Goal: Transaction & Acquisition: Book appointment/travel/reservation

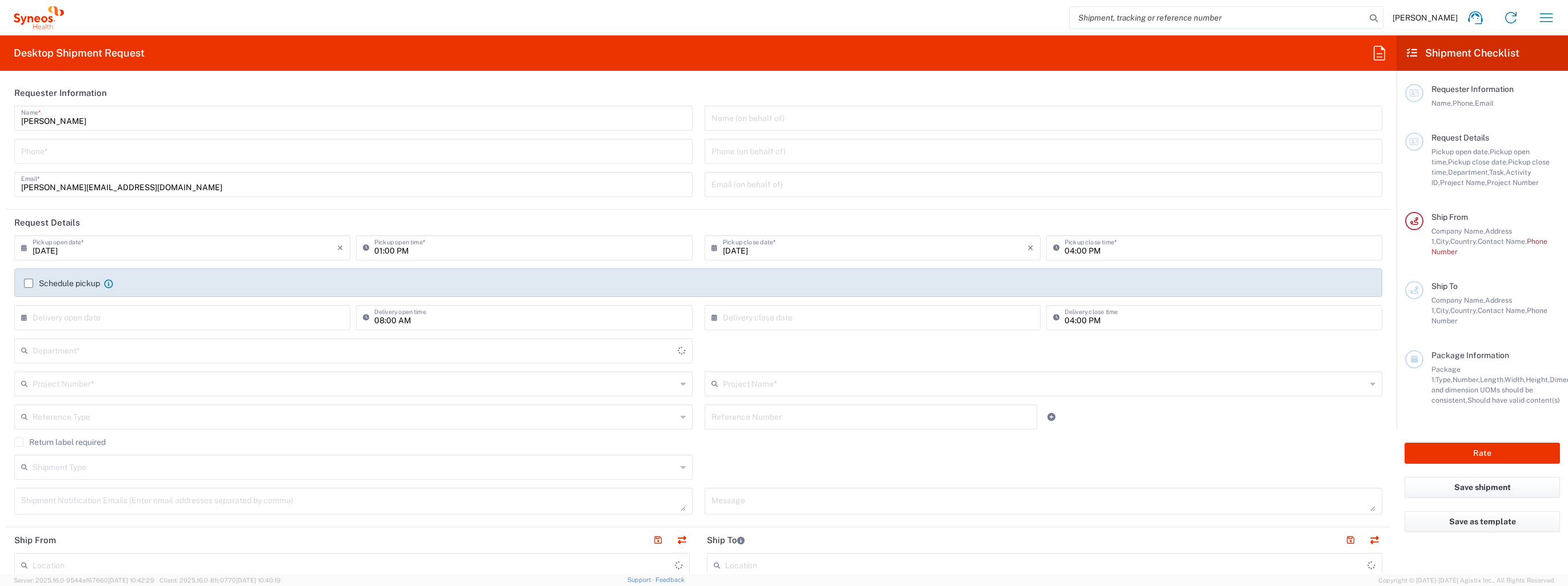
type input "3228"
type input "[GEOGRAPHIC_DATA]"
type input "Syneos Health Romania S.R.L"
click at [1423, 443] on button "Rate" at bounding box center [1482, 453] width 156 height 21
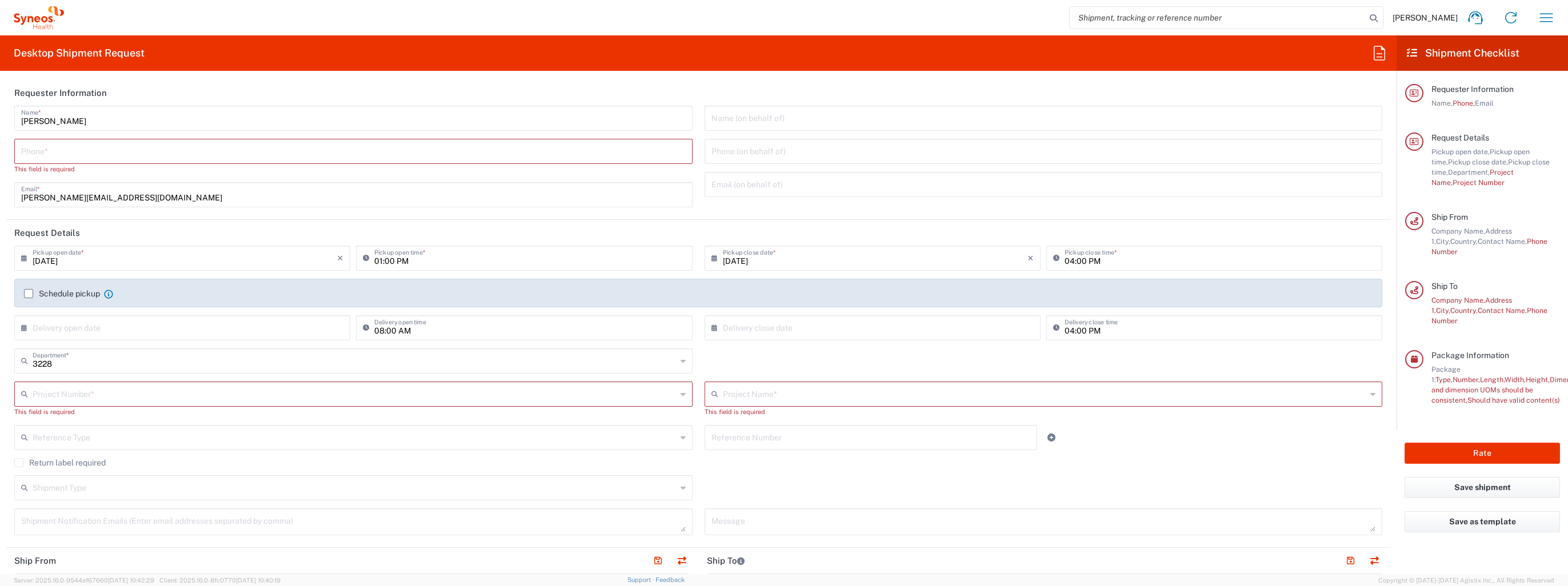
click at [1410, 50] on icon at bounding box center [1412, 53] width 10 height 10
click at [1376, 58] on icon at bounding box center [1379, 53] width 18 height 18
click at [1545, 19] on icon "button" at bounding box center [1546, 18] width 18 height 18
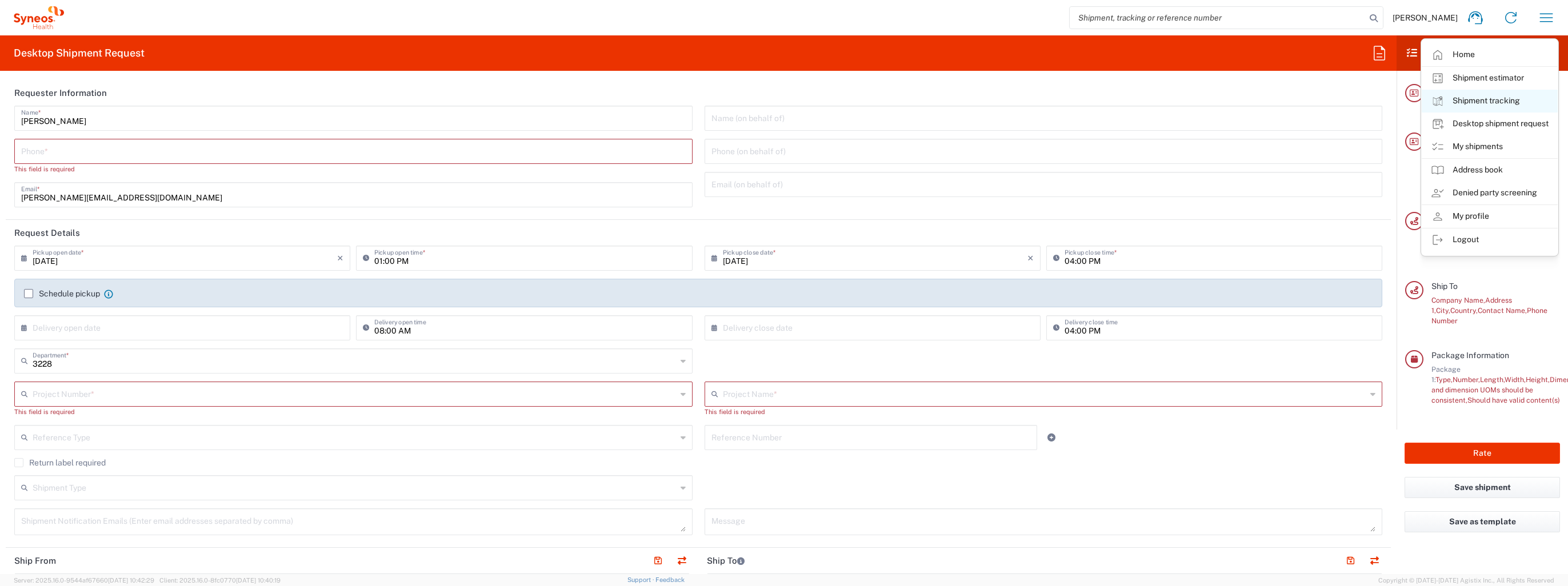
click at [1509, 105] on link "Shipment tracking" at bounding box center [1490, 101] width 136 height 23
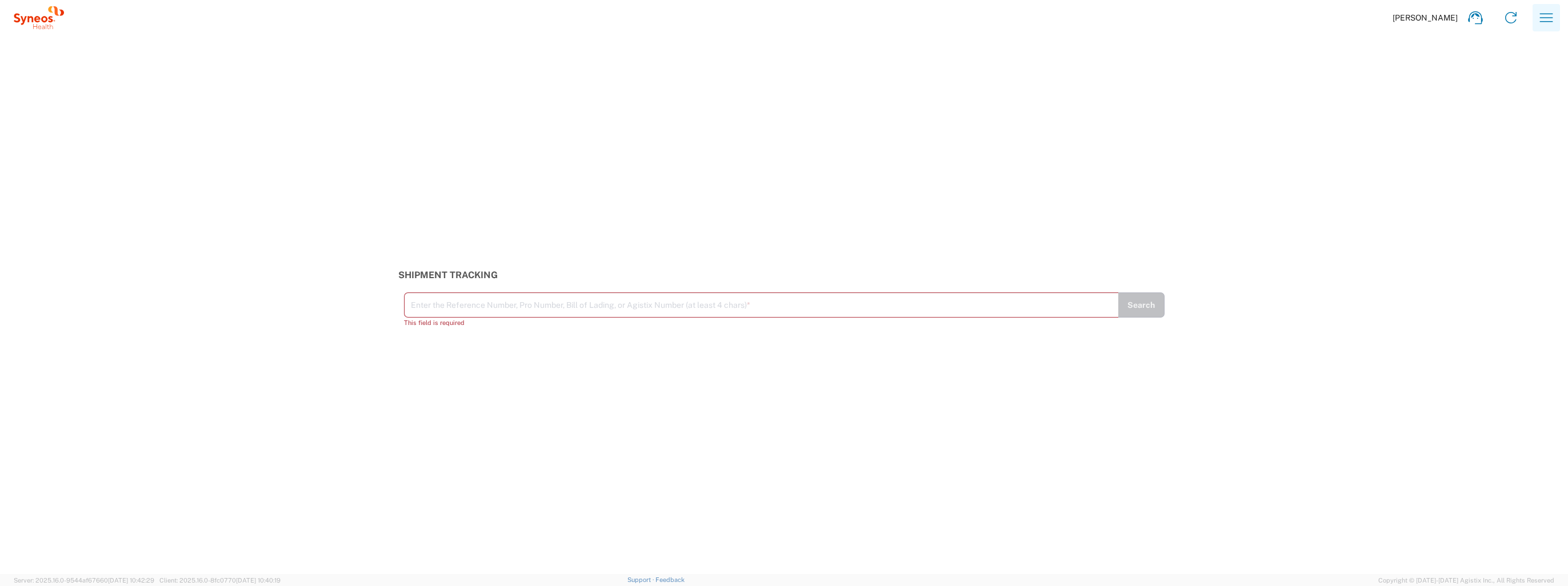
click at [1542, 14] on icon "button" at bounding box center [1546, 18] width 18 height 18
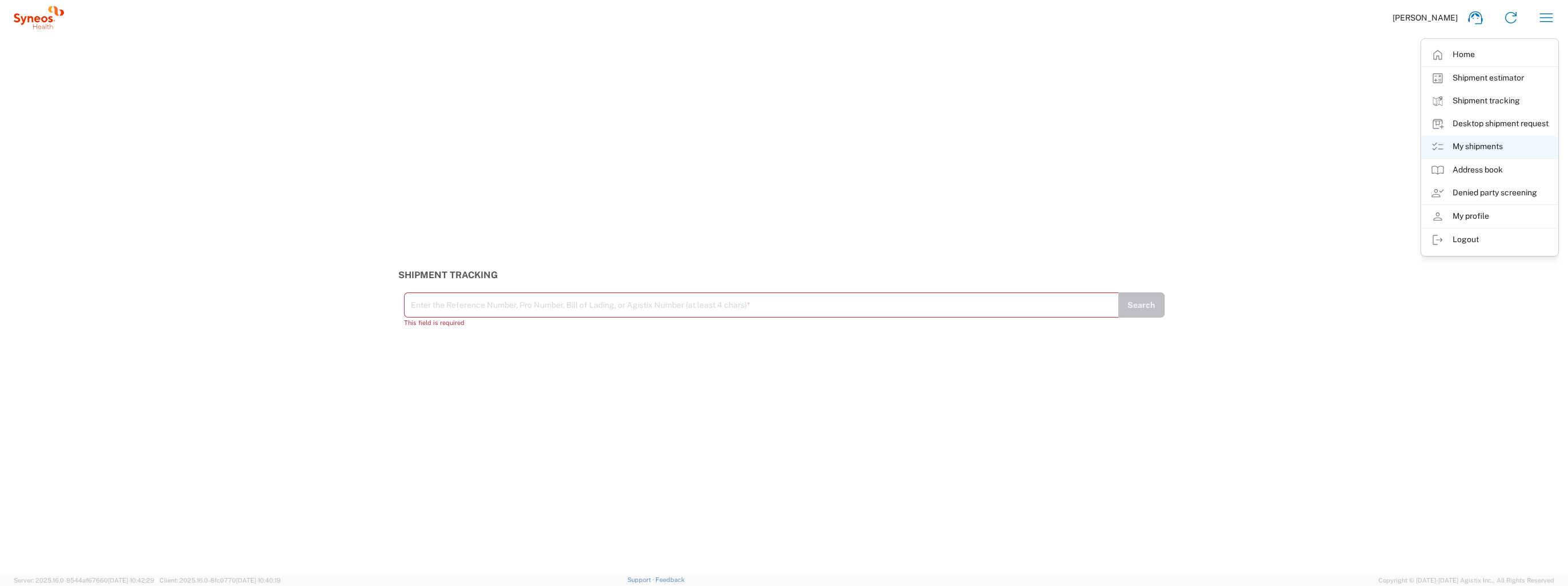
click at [1495, 150] on link "My shipments" at bounding box center [1490, 146] width 136 height 23
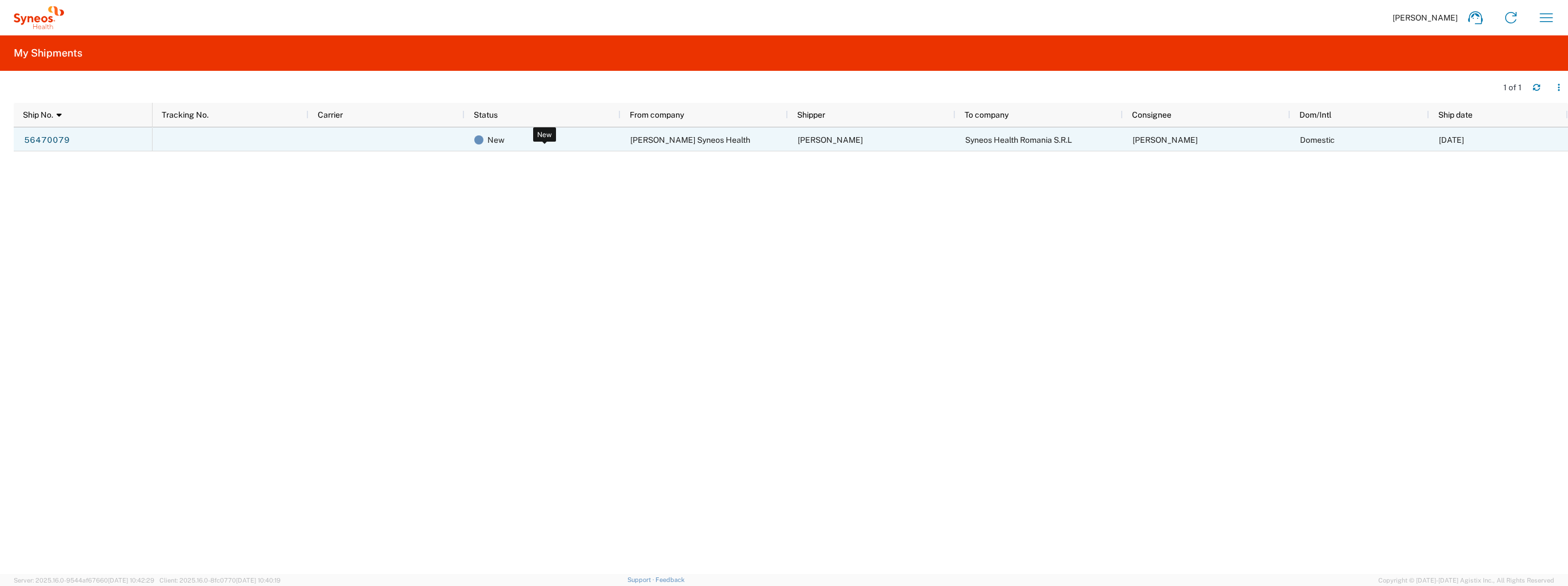
click at [492, 142] on span "New" at bounding box center [496, 140] width 17 height 24
click at [43, 142] on link "56470079" at bounding box center [47, 140] width 47 height 18
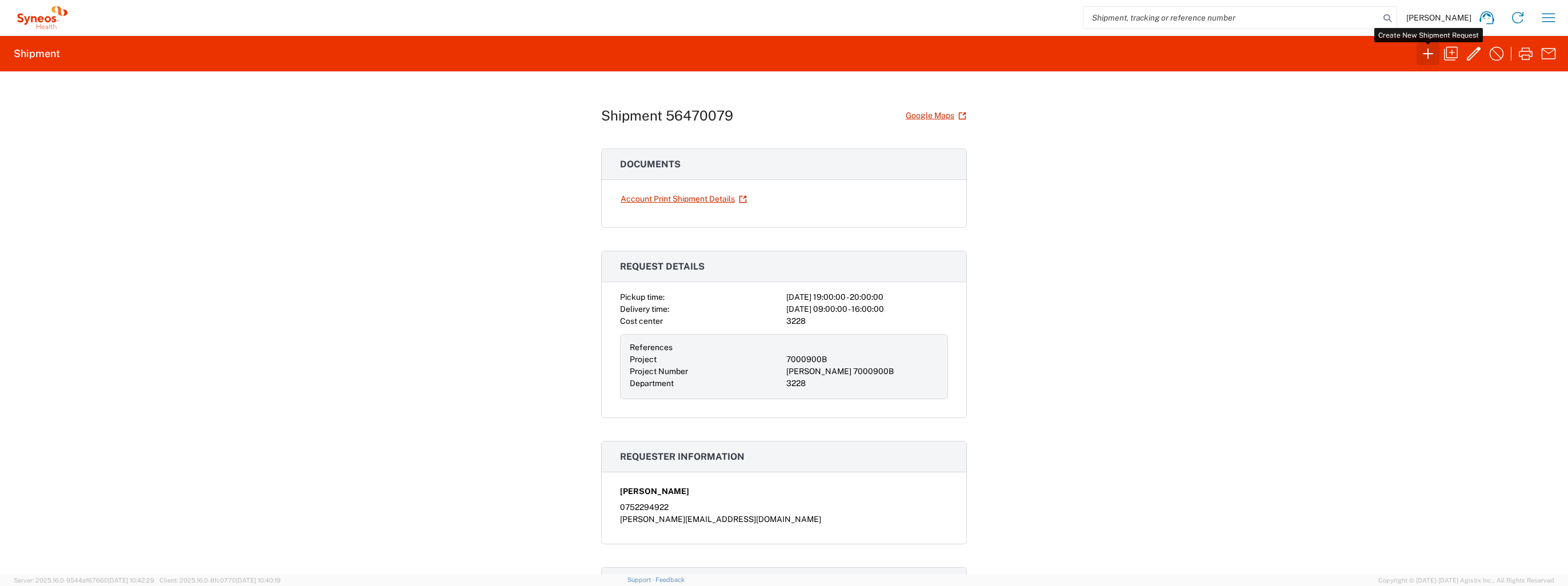
click at [1428, 56] on icon "button" at bounding box center [1428, 54] width 18 height 18
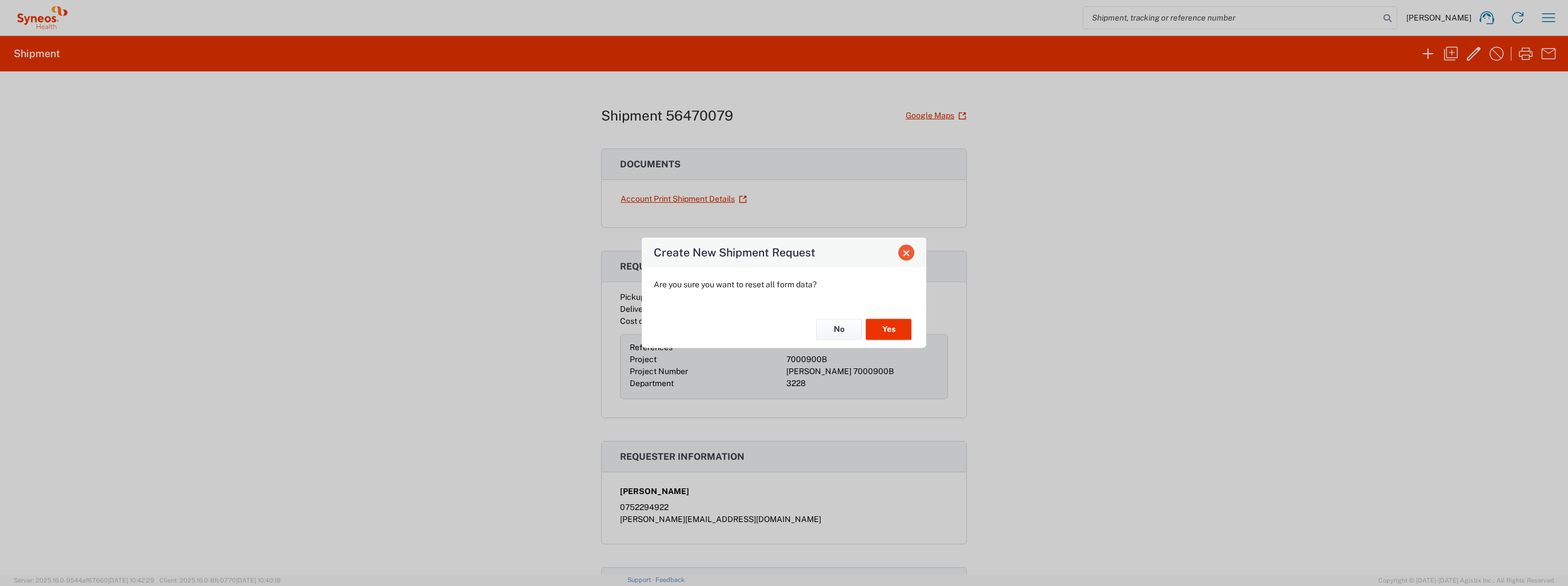
click at [905, 254] on span "Close" at bounding box center [906, 253] width 8 height 8
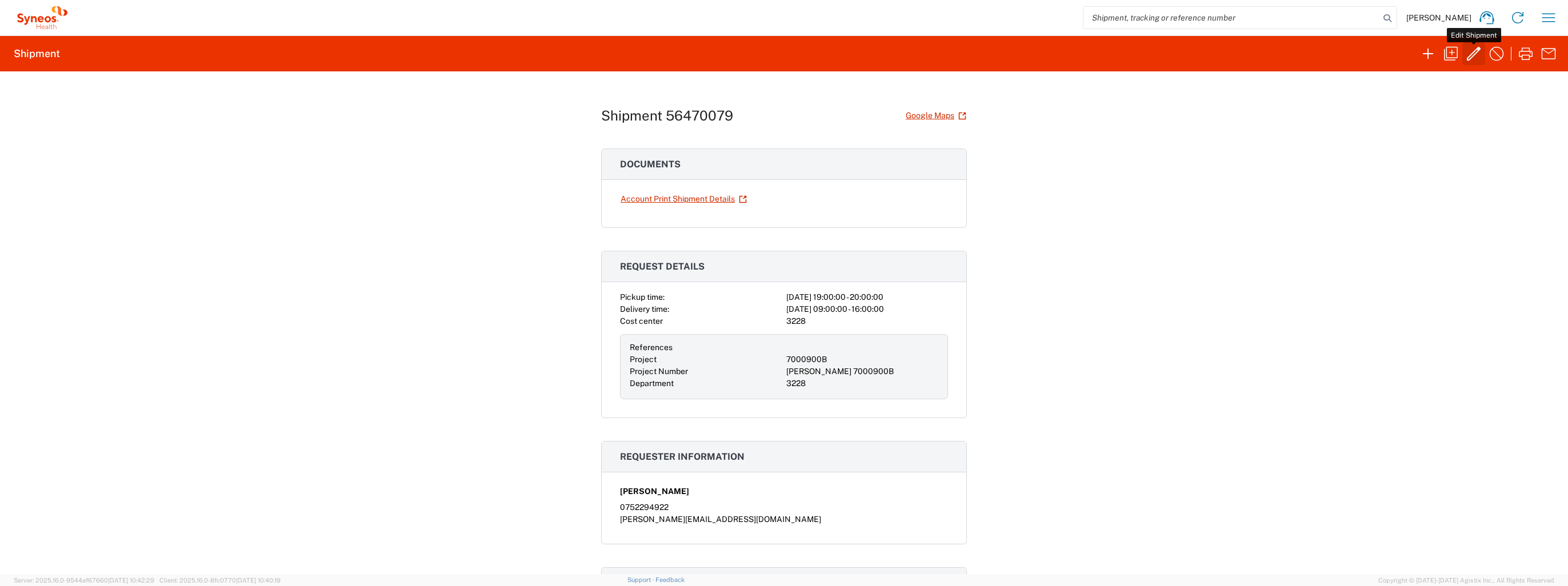
click at [1473, 52] on icon "button" at bounding box center [1473, 54] width 18 height 18
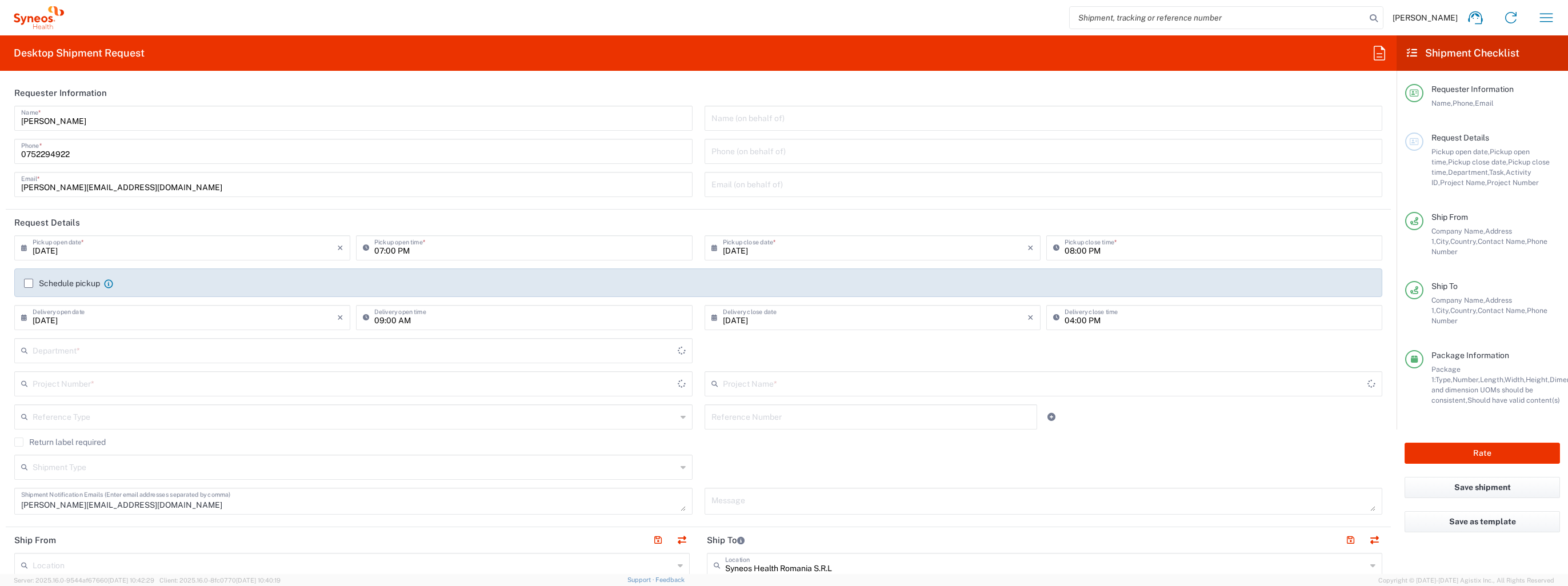
type input "Envelope"
type input "[PERSON_NAME] 7000900B"
type input "3228"
type input "7000900B"
click at [1477, 443] on button "Rate" at bounding box center [1482, 453] width 156 height 21
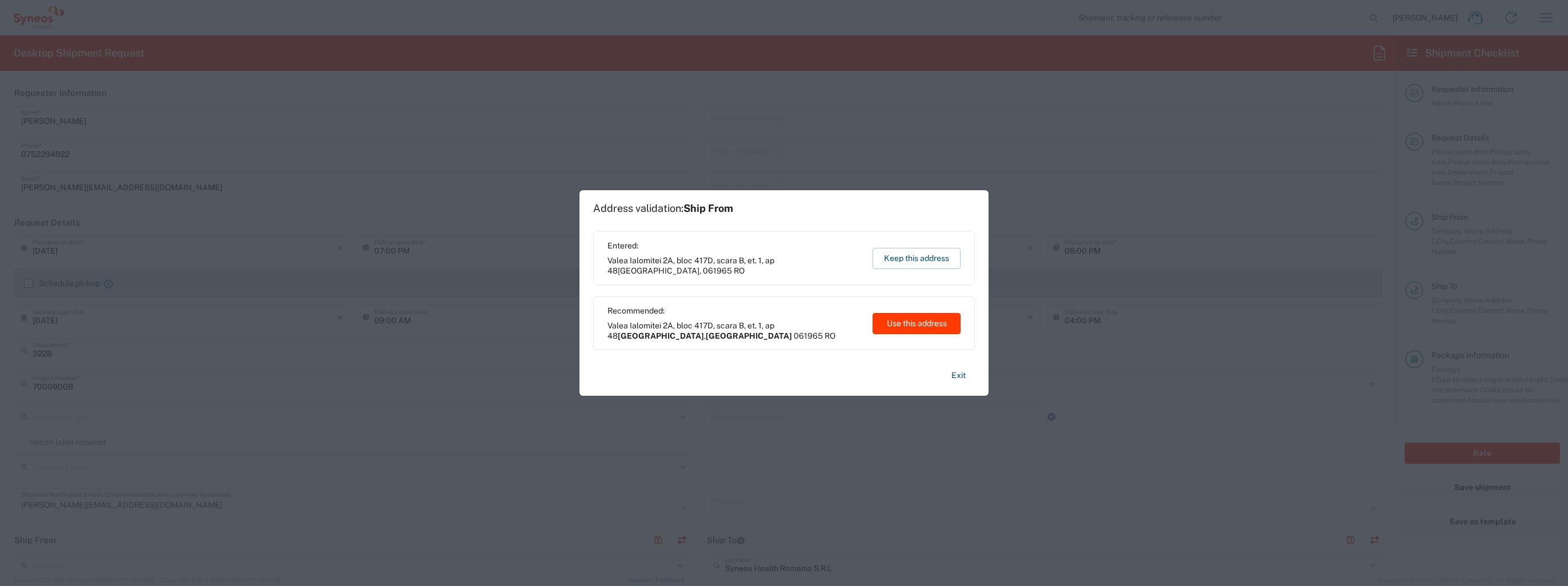
click at [907, 327] on button "Use this address" at bounding box center [916, 324] width 88 height 21
type input "[GEOGRAPHIC_DATA]"
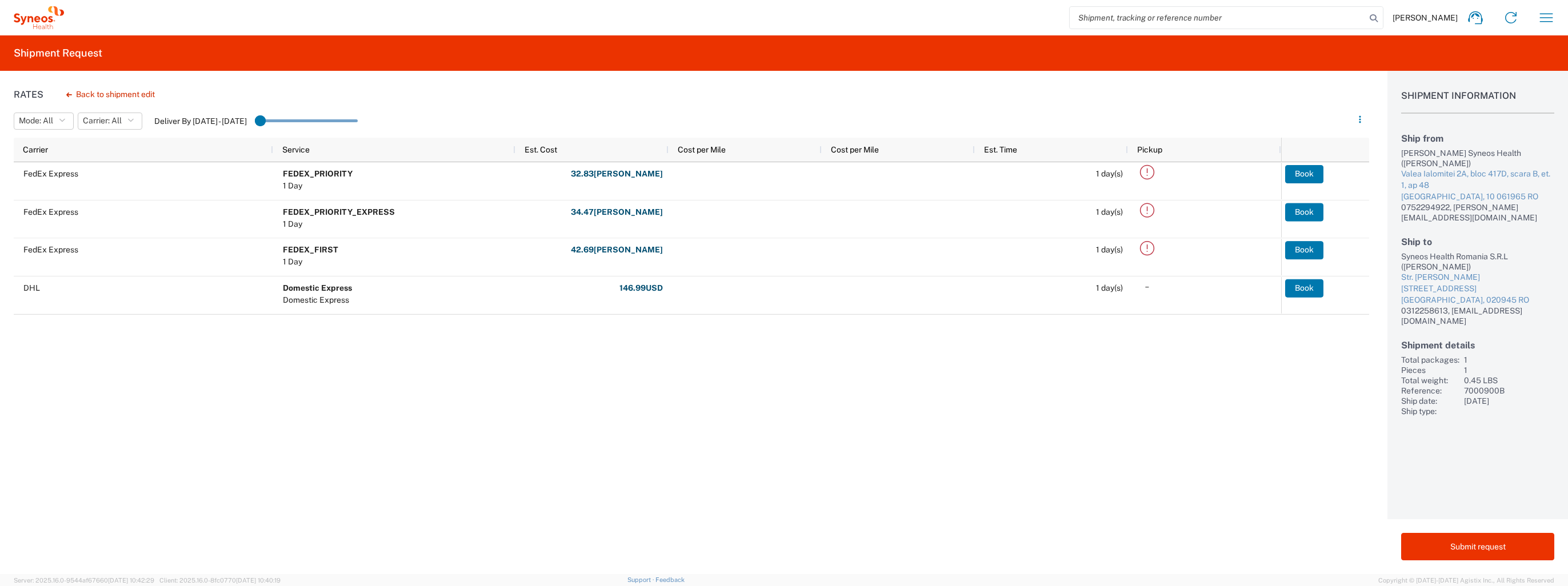
click at [175, 424] on div "Rates Back to shipment edit Mode: All All SMAL Carrier: All All DHL FedEx Expre…" at bounding box center [684, 322] width 1369 height 503
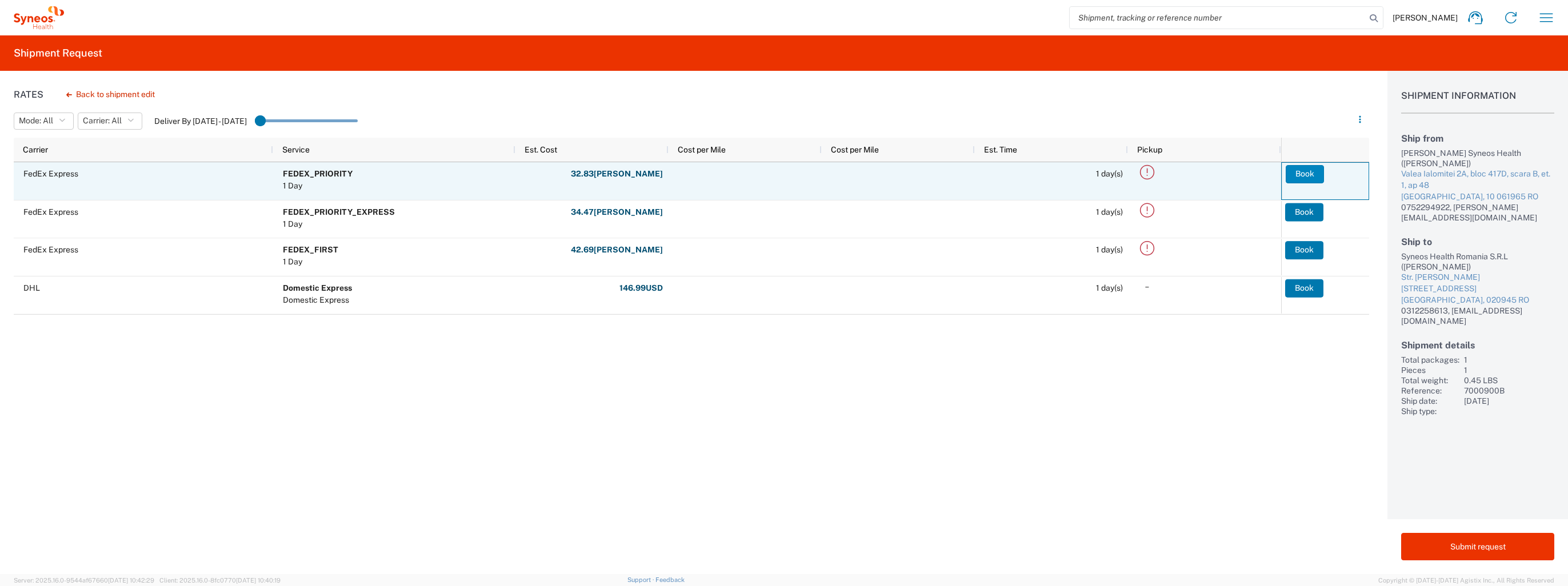
click at [1302, 177] on button "Book" at bounding box center [1304, 174] width 39 height 18
